Goal: Find specific page/section

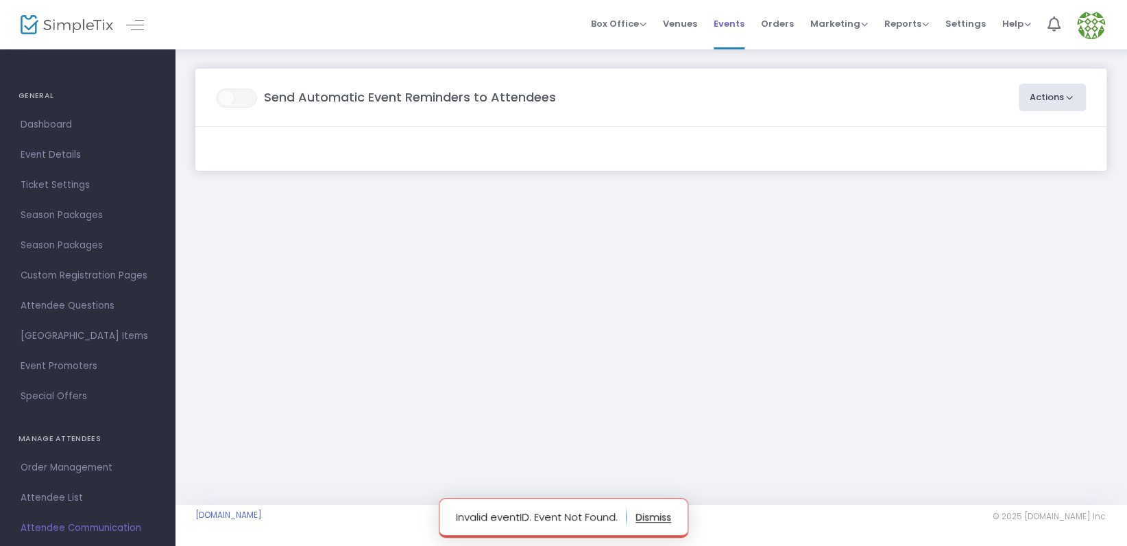
click at [735, 25] on span "Events" at bounding box center [728, 23] width 31 height 35
